Goal: Communication & Community: Answer question/provide support

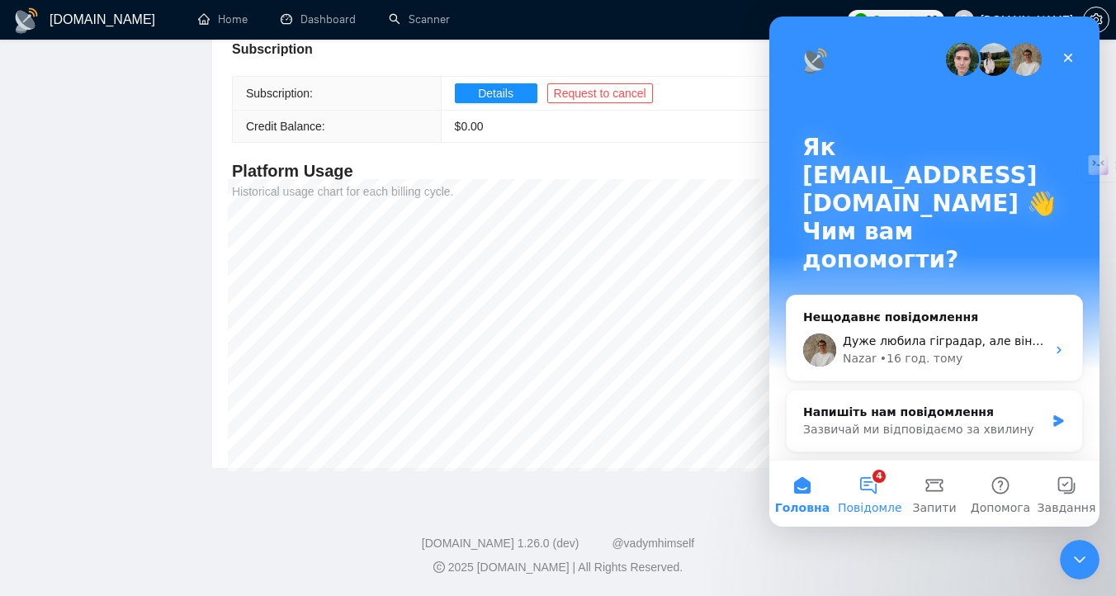
click at [868, 489] on button "4 Повідомлення" at bounding box center [868, 494] width 66 height 66
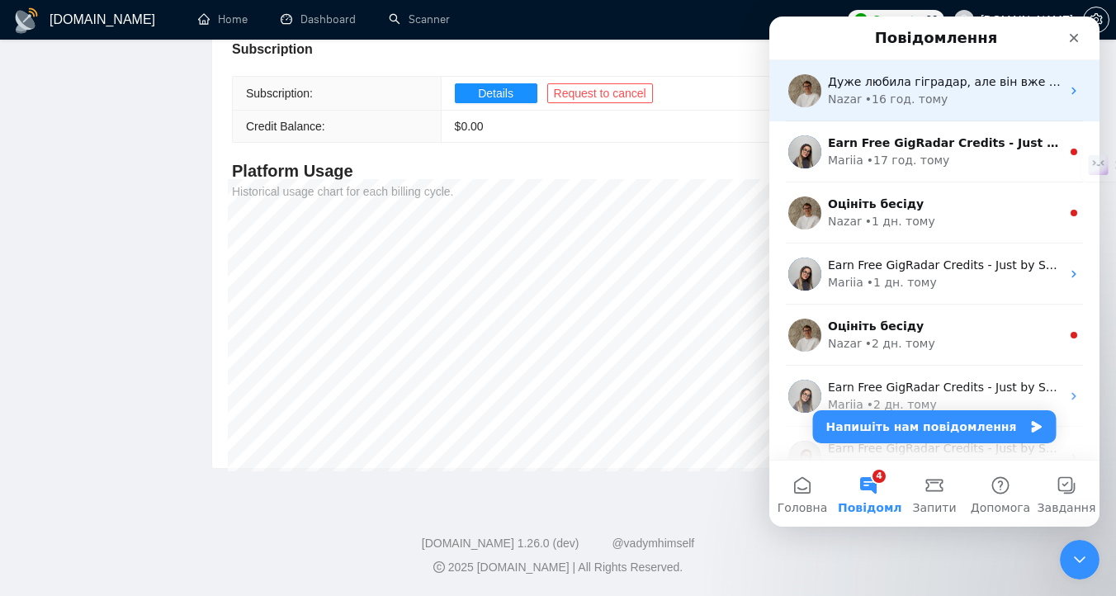
click at [914, 98] on div "• 16 год. тому" at bounding box center [906, 99] width 83 height 17
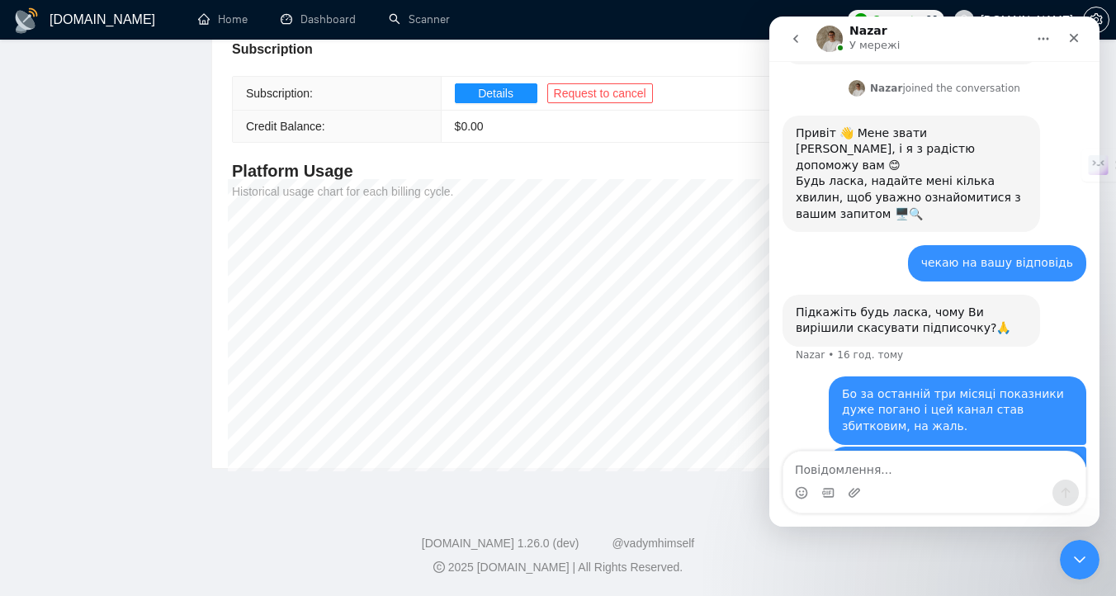
scroll to position [248, 0]
type textarea "Чекаю на вашу відповідь"
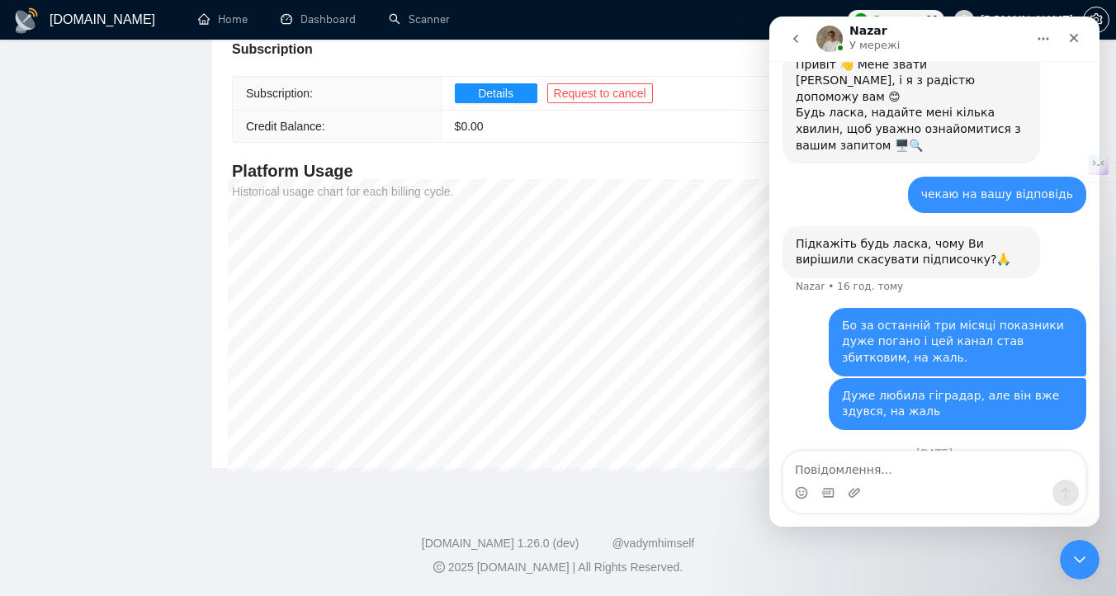
scroll to position [342, 0]
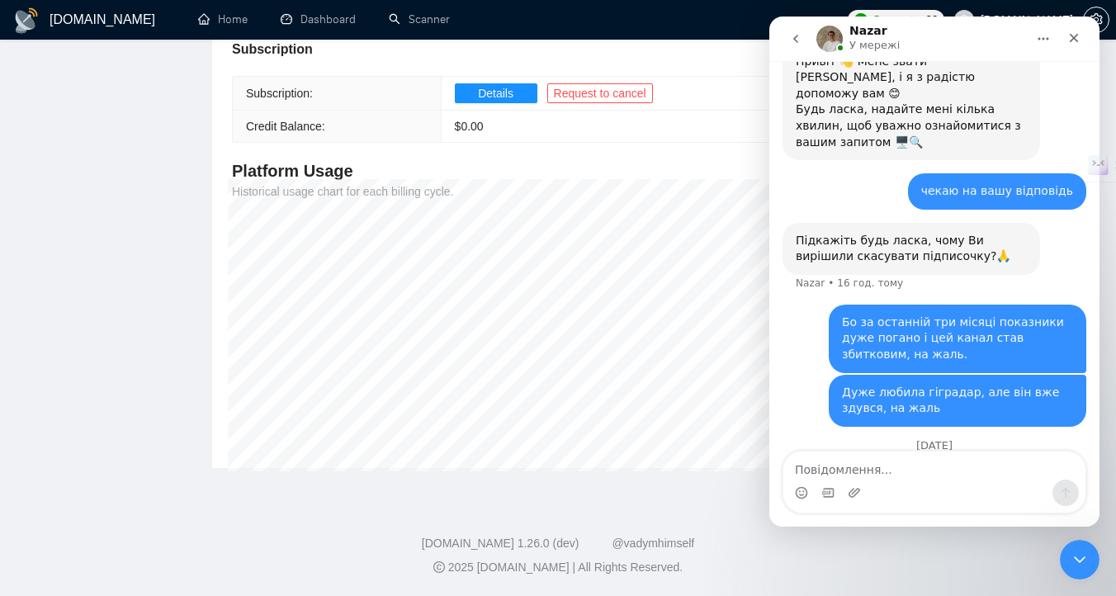
click at [802, 43] on button "go back" at bounding box center [795, 38] width 31 height 31
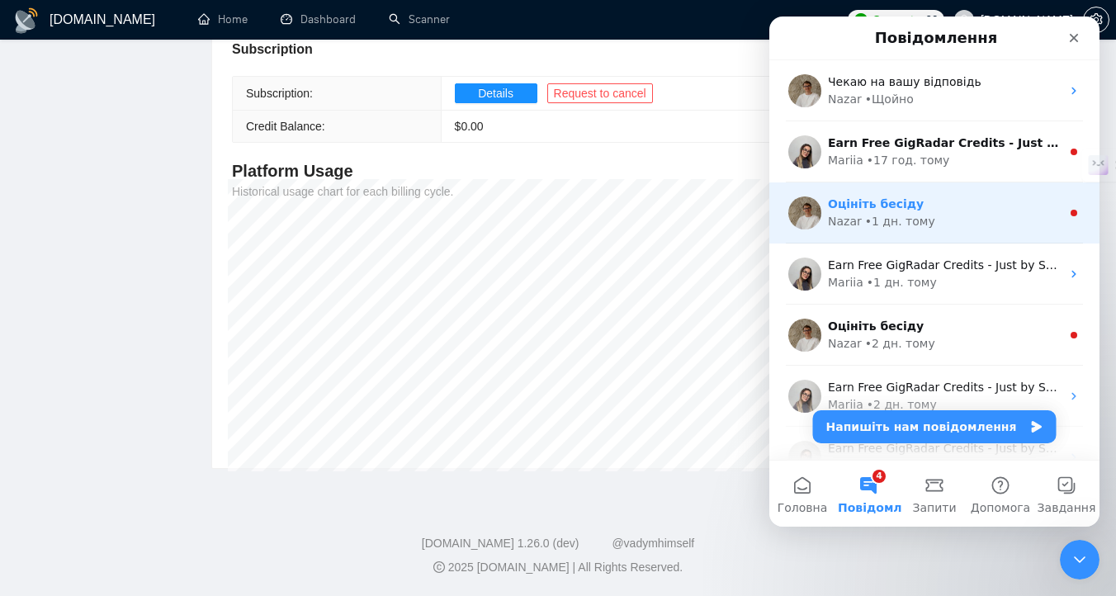
click at [886, 192] on div "Оцініть бесіду [PERSON_NAME] • 1 дн. тому" at bounding box center [934, 212] width 330 height 61
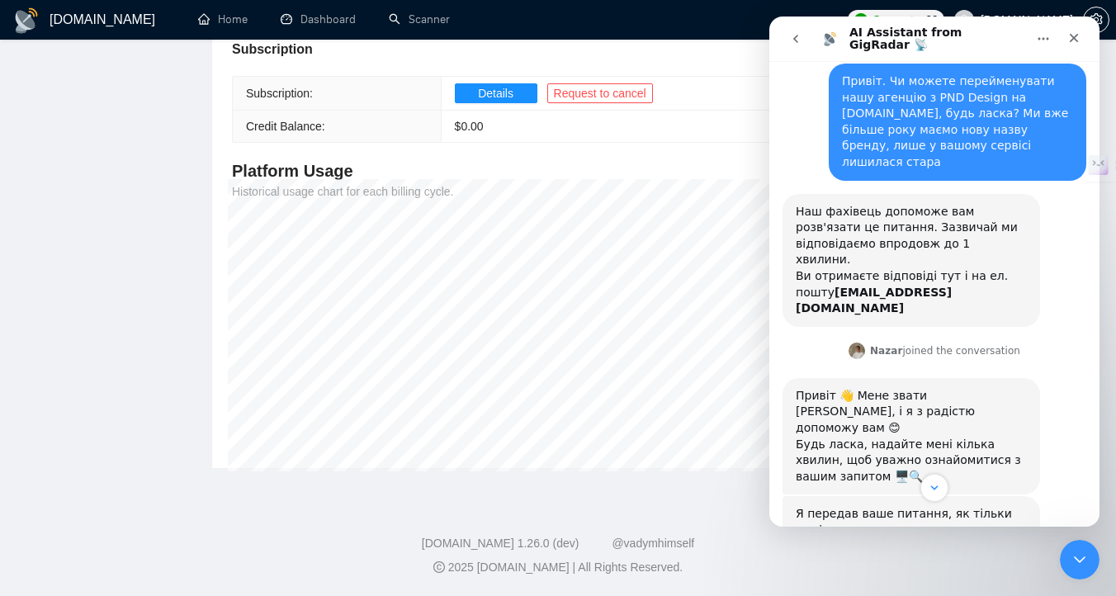
scroll to position [409, 0]
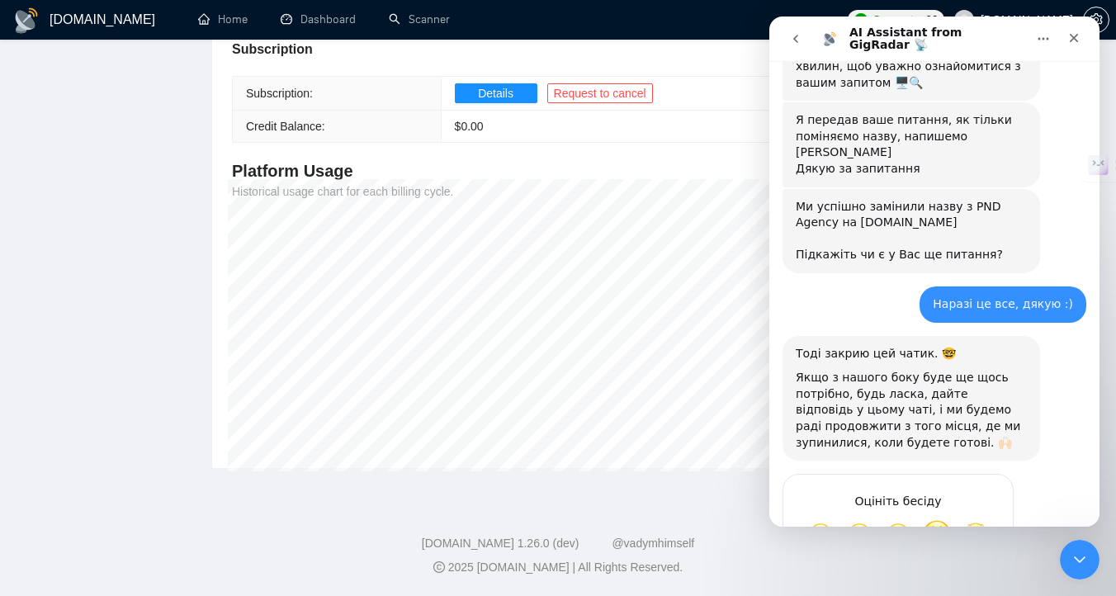
click at [948, 519] on span "Добре" at bounding box center [937, 534] width 30 height 30
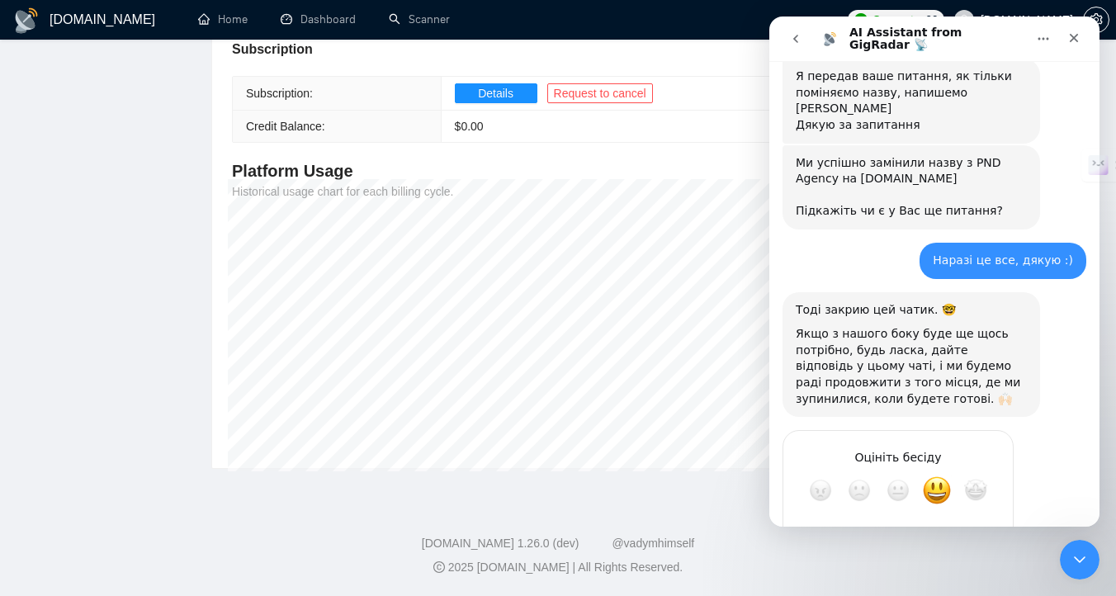
scroll to position [453, 0]
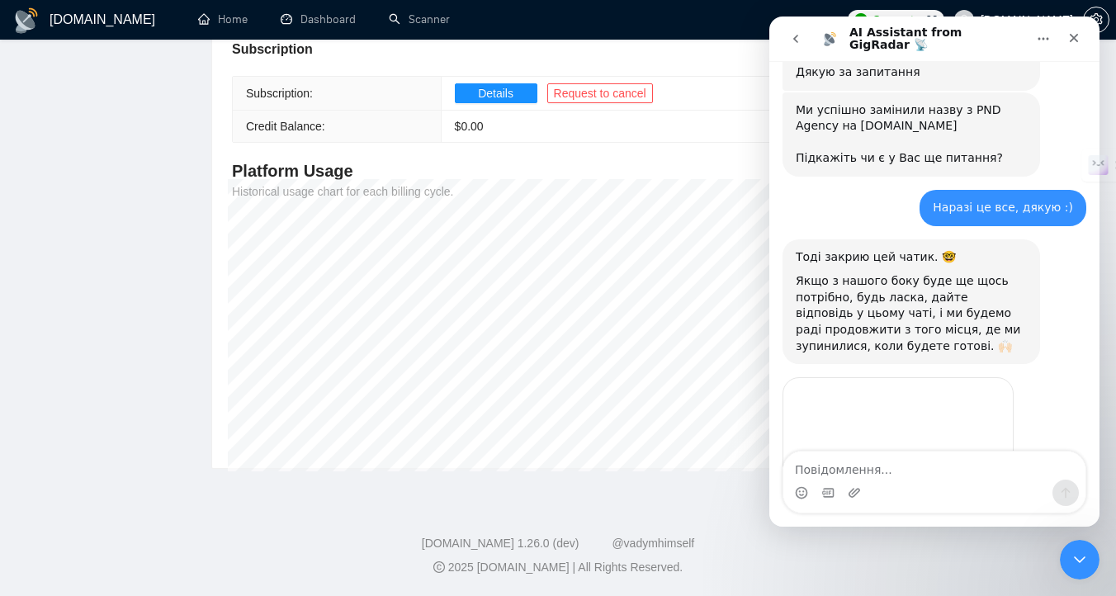
click at [981, 466] on textarea "Повідомлення..." at bounding box center [934, 466] width 302 height 28
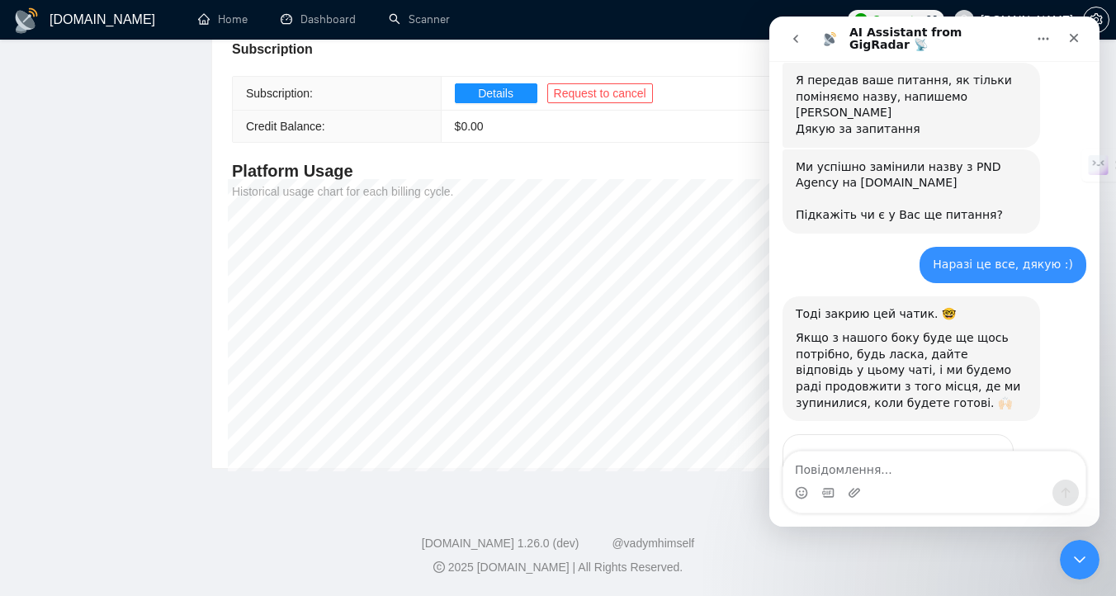
click at [801, 35] on icon "go back" at bounding box center [795, 38] width 13 height 13
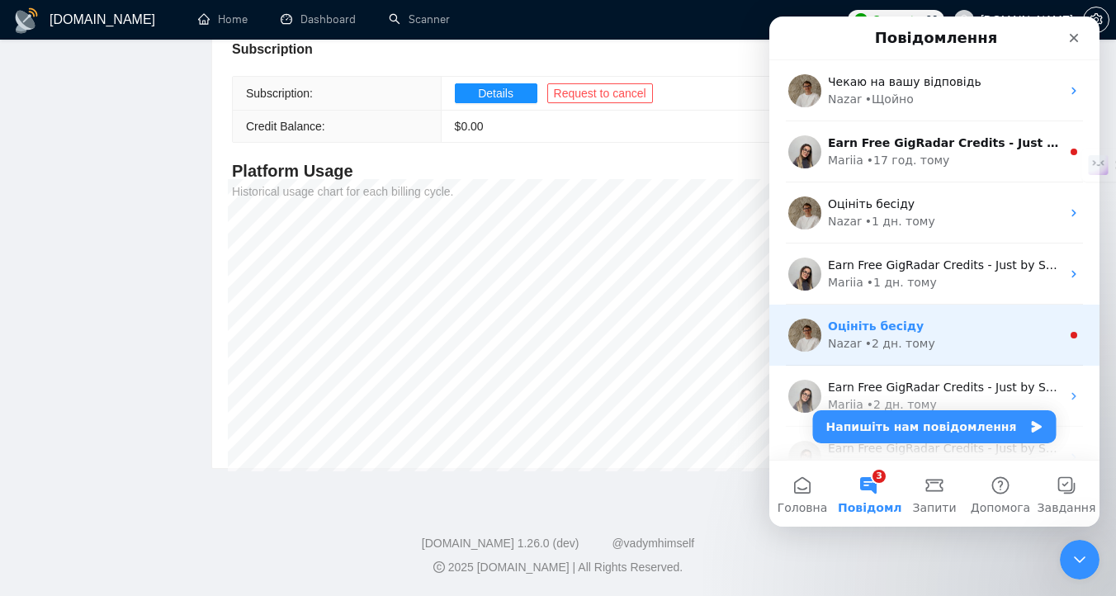
click at [961, 335] on div "[PERSON_NAME] • 2 дн. тому" at bounding box center [944, 343] width 233 height 17
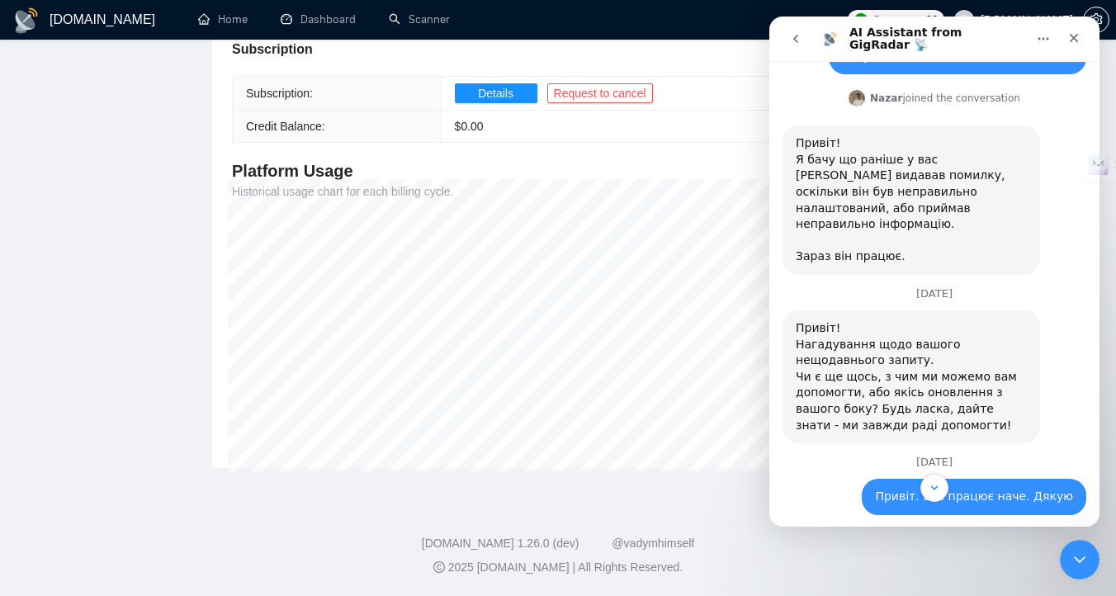
scroll to position [1934, 0]
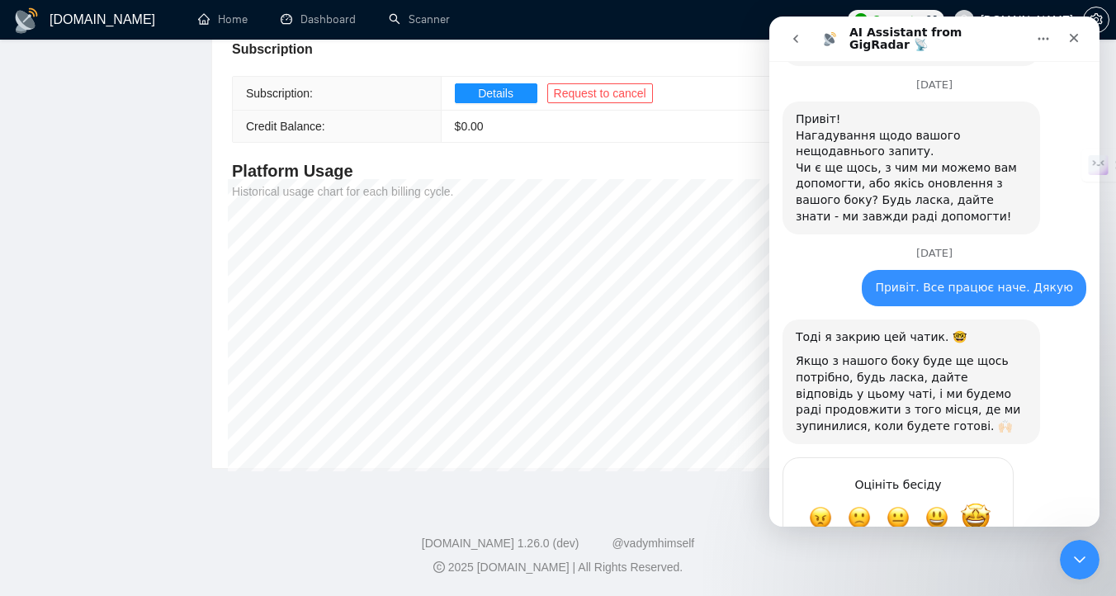
click at [975, 503] on span "Чудово" at bounding box center [976, 518] width 30 height 30
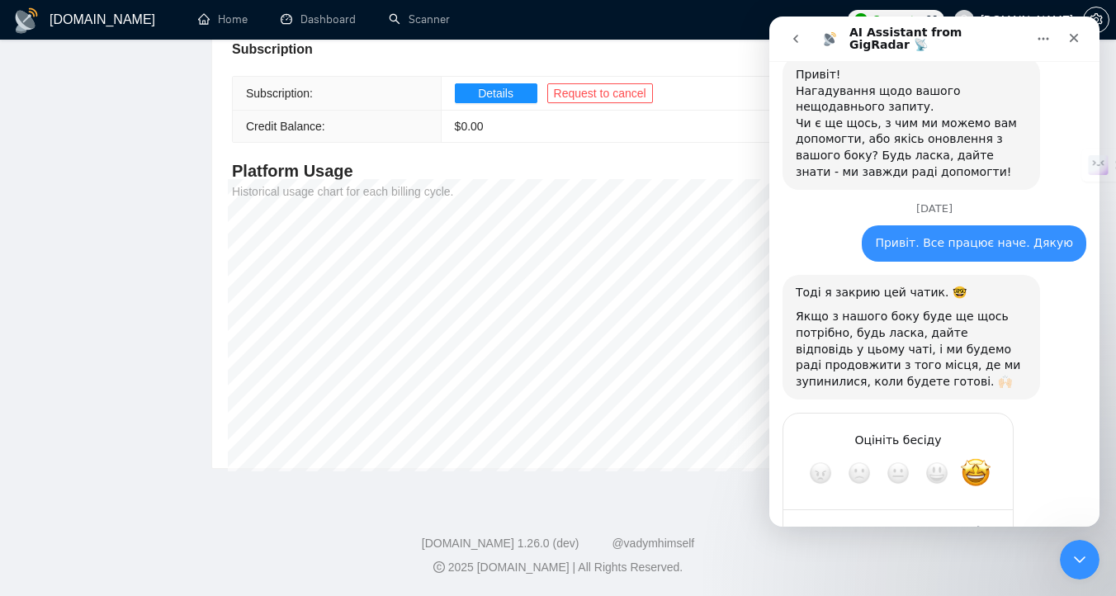
click at [986, 516] on div "Надіслати" at bounding box center [983, 532] width 33 height 33
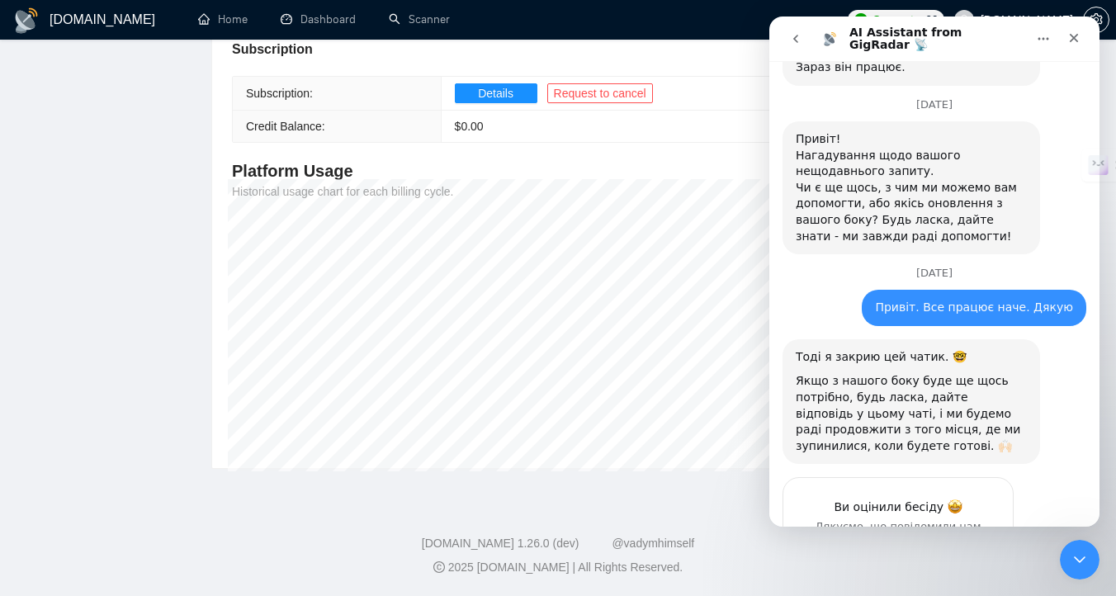
click at [789, 37] on icon "go back" at bounding box center [795, 38] width 13 height 13
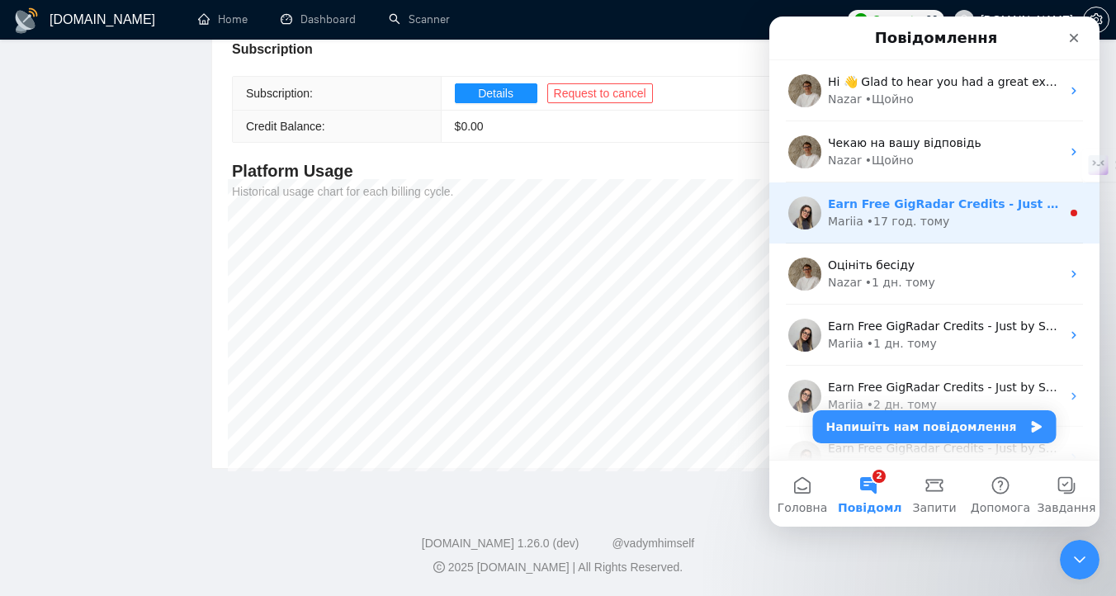
click at [910, 195] on div "Earn Free GigRadar Credits - Just by Sharing Your Story! 💬 Want more credits fo…" at bounding box center [934, 212] width 330 height 61
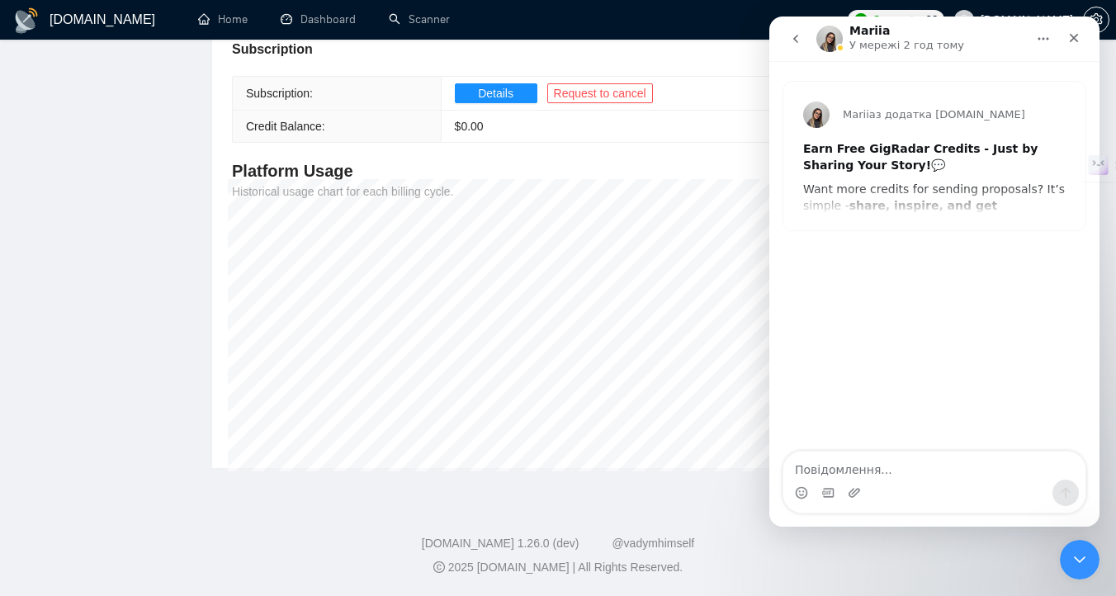
click at [797, 40] on icon "go back" at bounding box center [795, 38] width 13 height 13
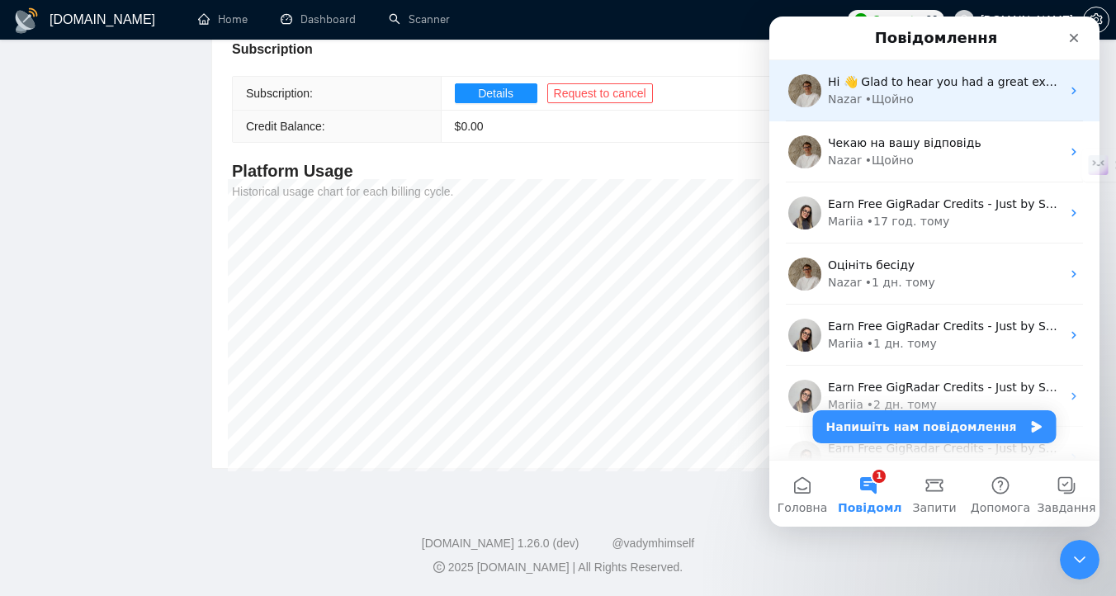
click at [894, 102] on div "• Щойно" at bounding box center [889, 99] width 49 height 17
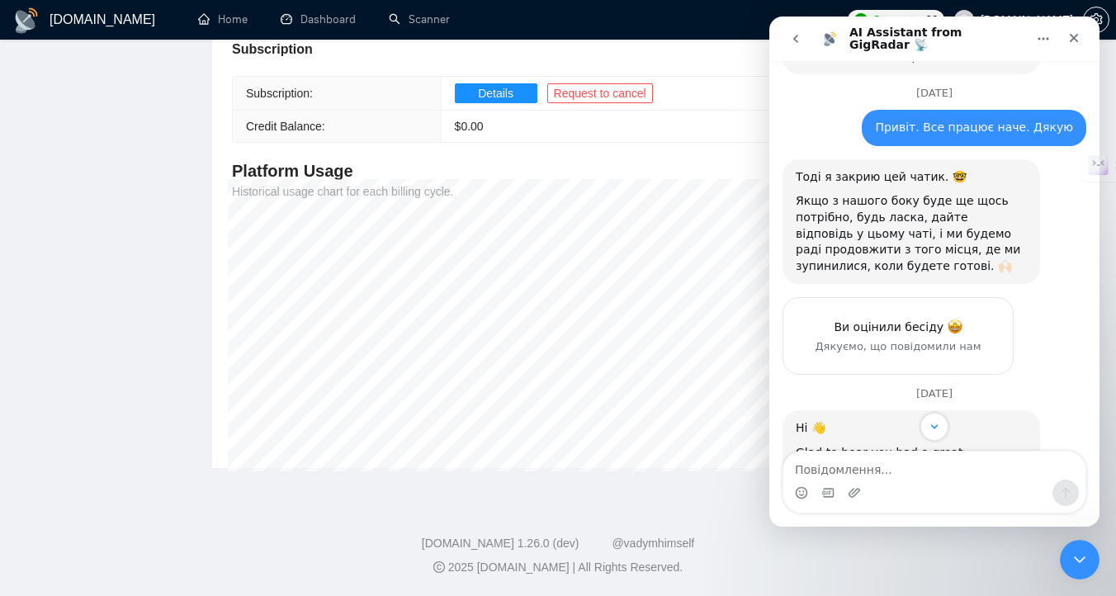
scroll to position [2291, 0]
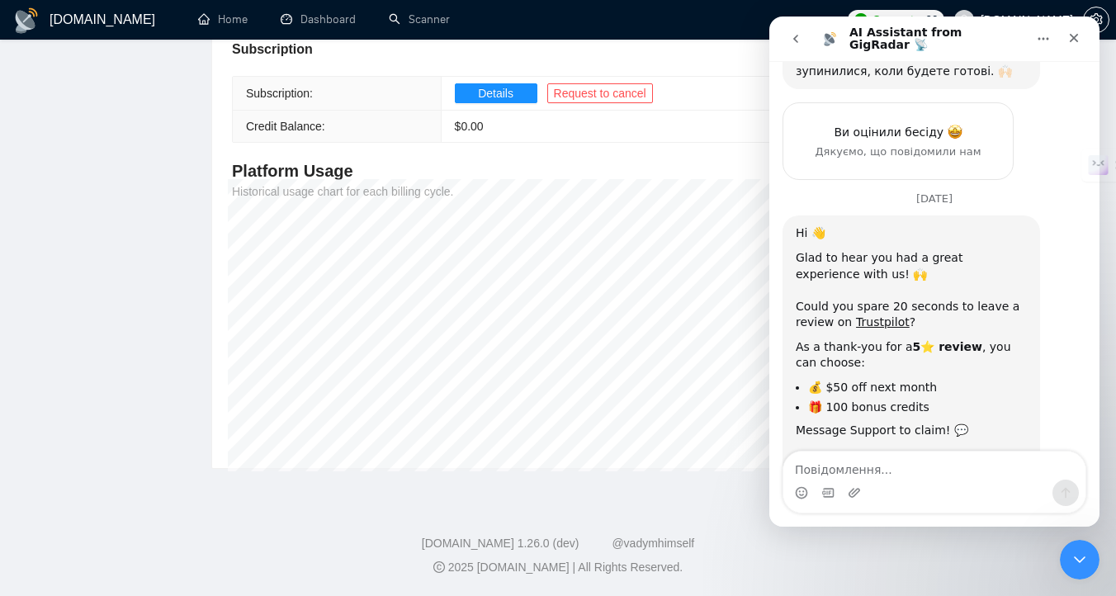
click at [801, 35] on icon "go back" at bounding box center [795, 38] width 13 height 13
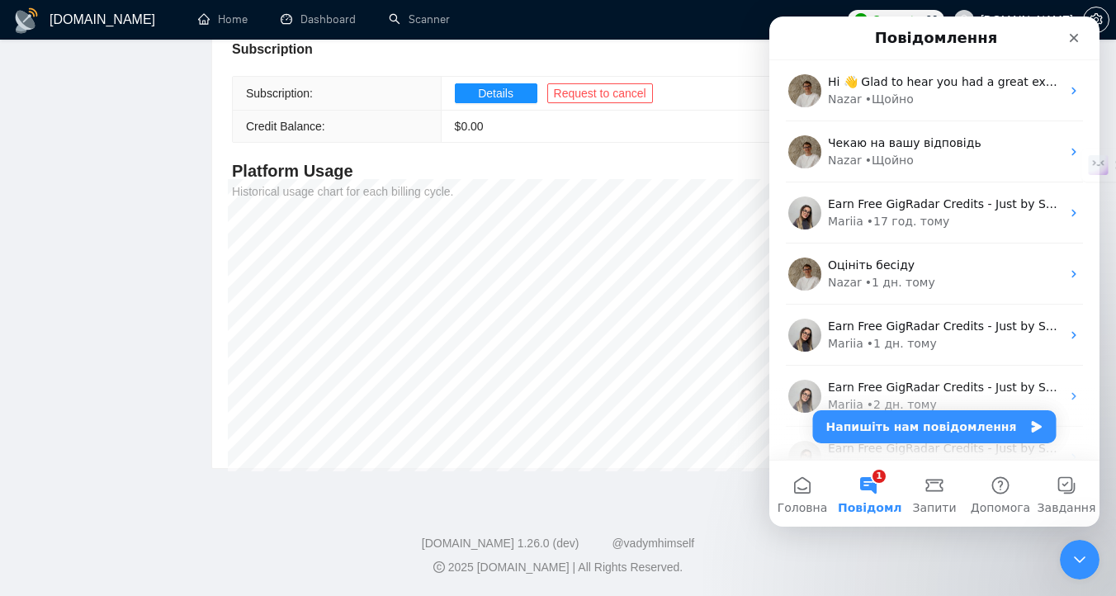
scroll to position [0, 0]
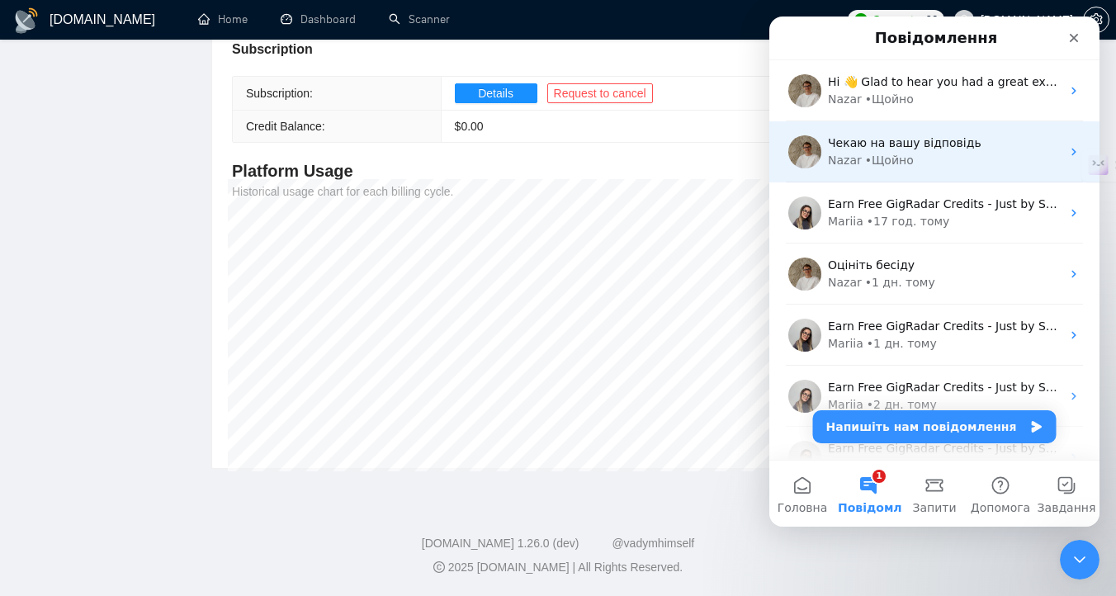
click at [887, 166] on div "• Щойно" at bounding box center [889, 160] width 49 height 17
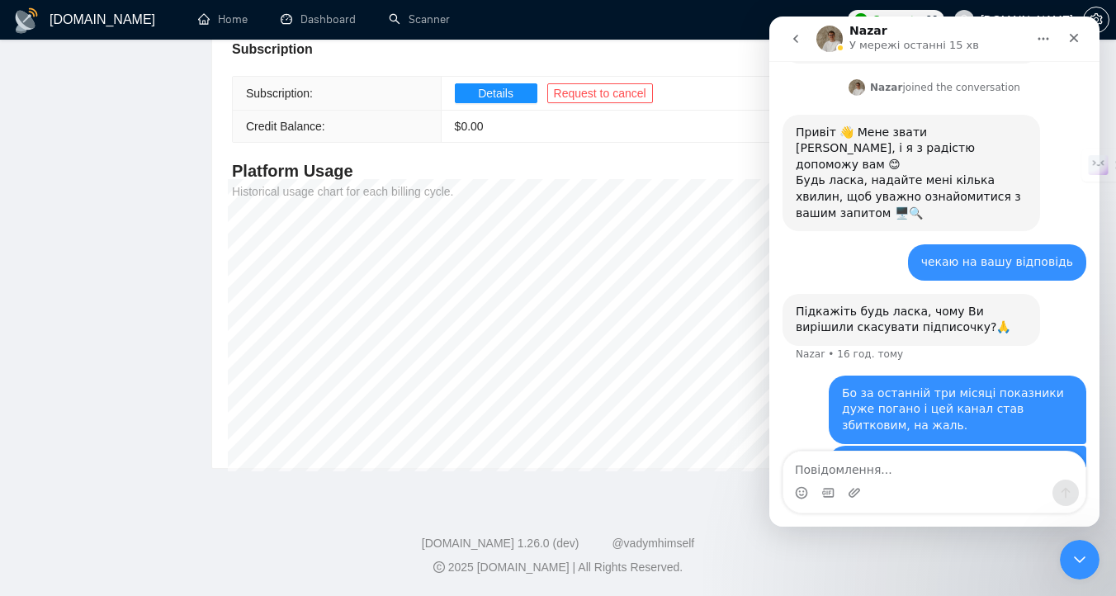
scroll to position [342, 0]
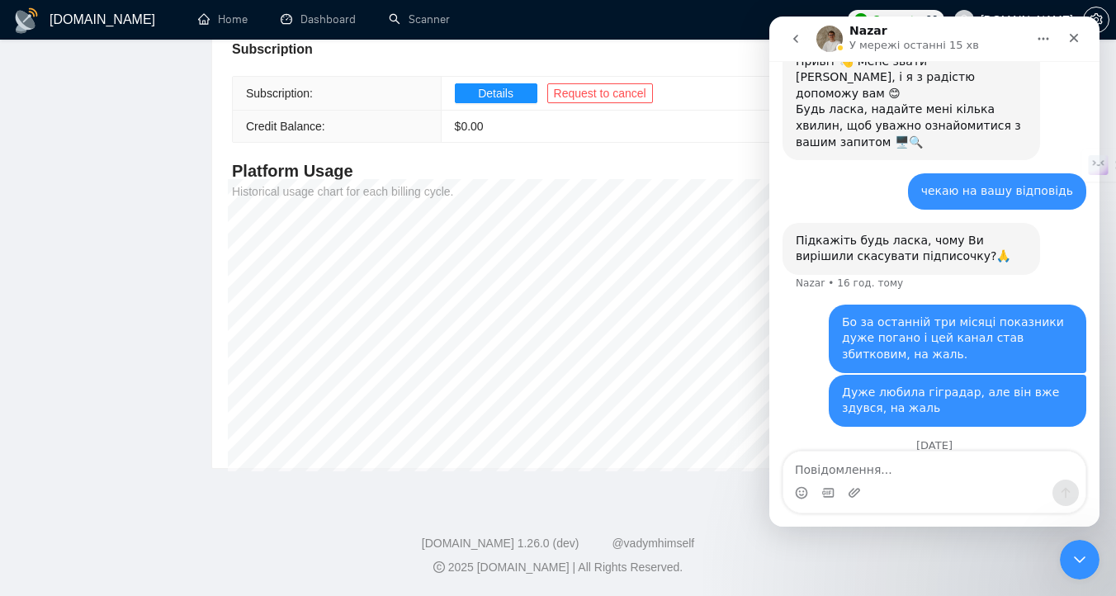
click at [789, 41] on icon "go back" at bounding box center [795, 38] width 13 height 13
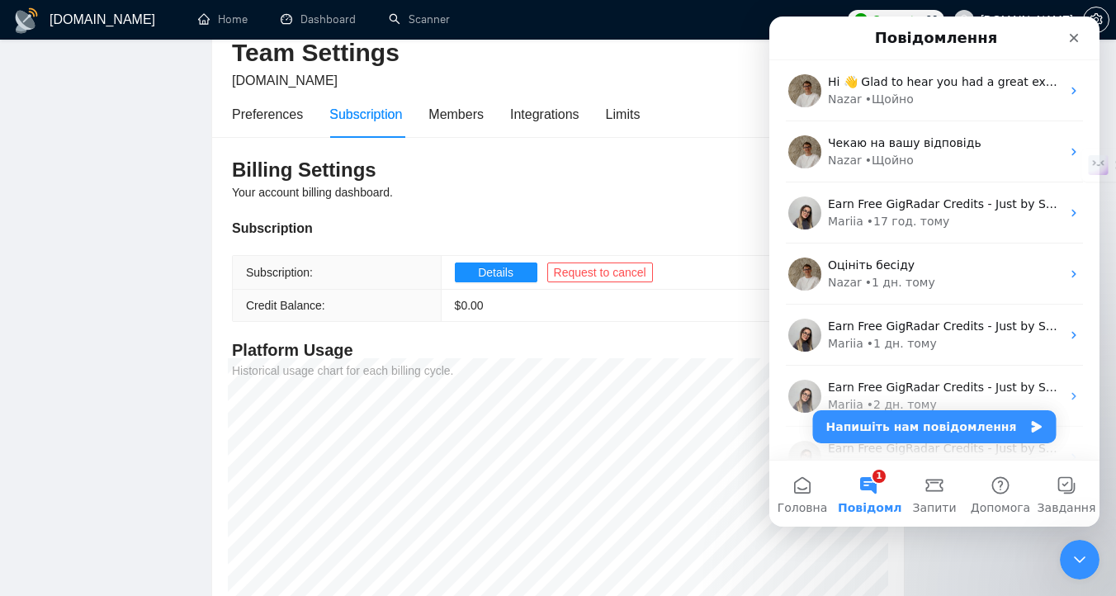
scroll to position [0, 0]
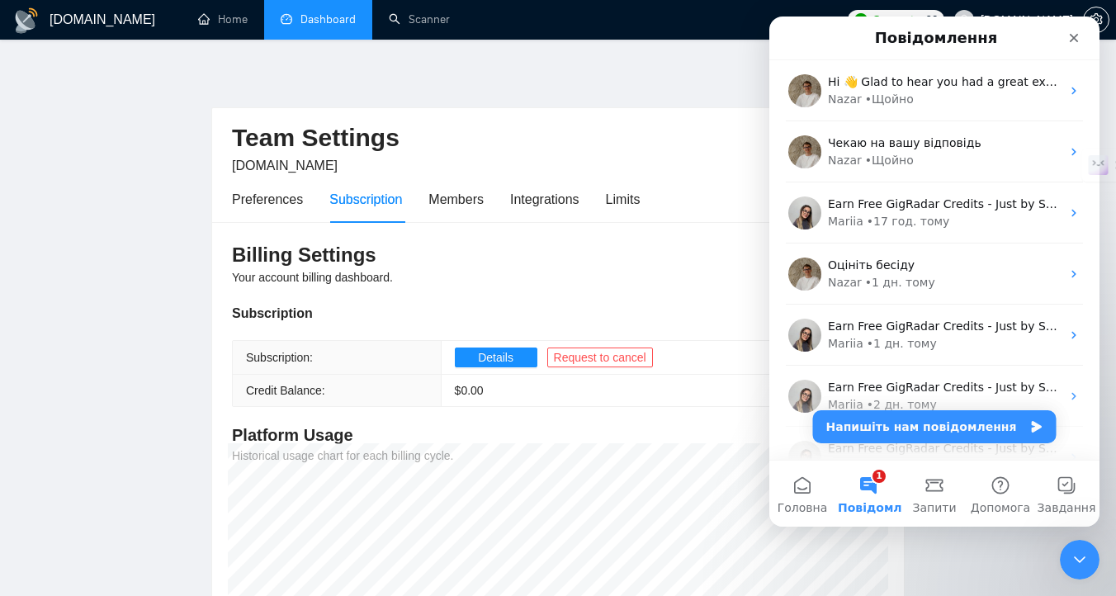
click at [319, 26] on link "Dashboard" at bounding box center [318, 19] width 75 height 14
